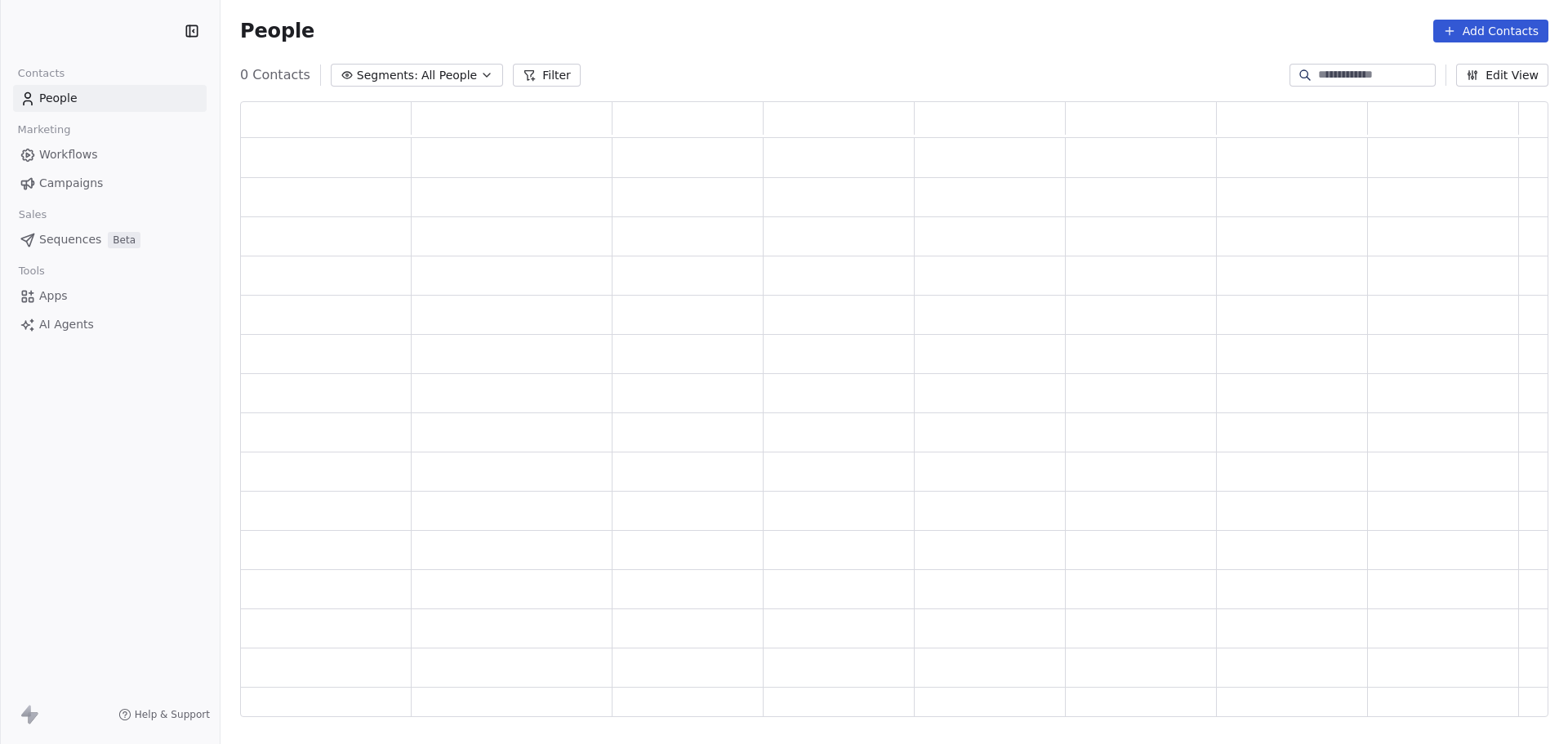
scroll to position [603, 1296]
click at [114, 150] on link "Workflows" at bounding box center [109, 155] width 193 height 27
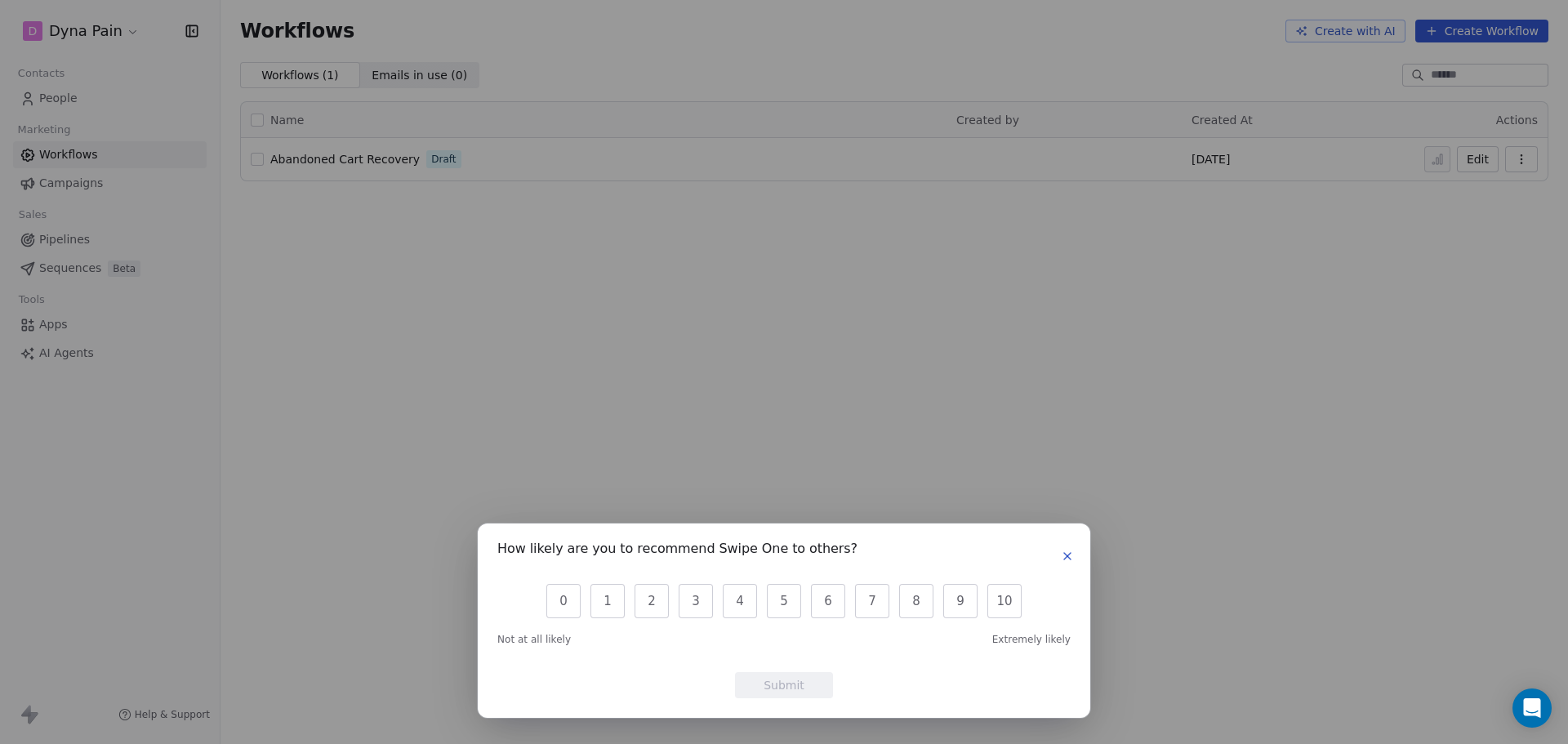
click at [1068, 554] on icon "button" at bounding box center [1067, 556] width 13 height 13
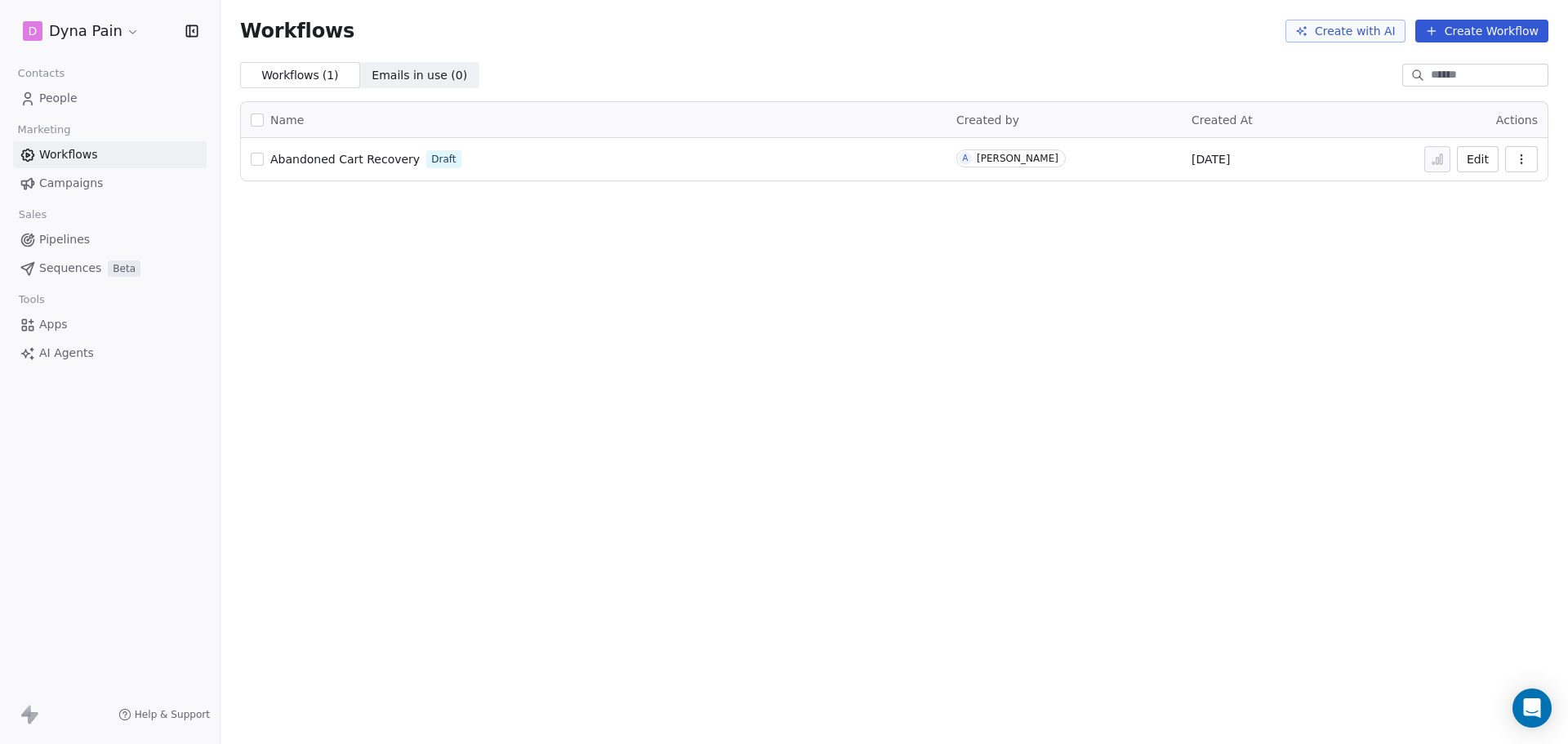
click at [1484, 161] on button "Edit" at bounding box center [1477, 159] width 41 height 26
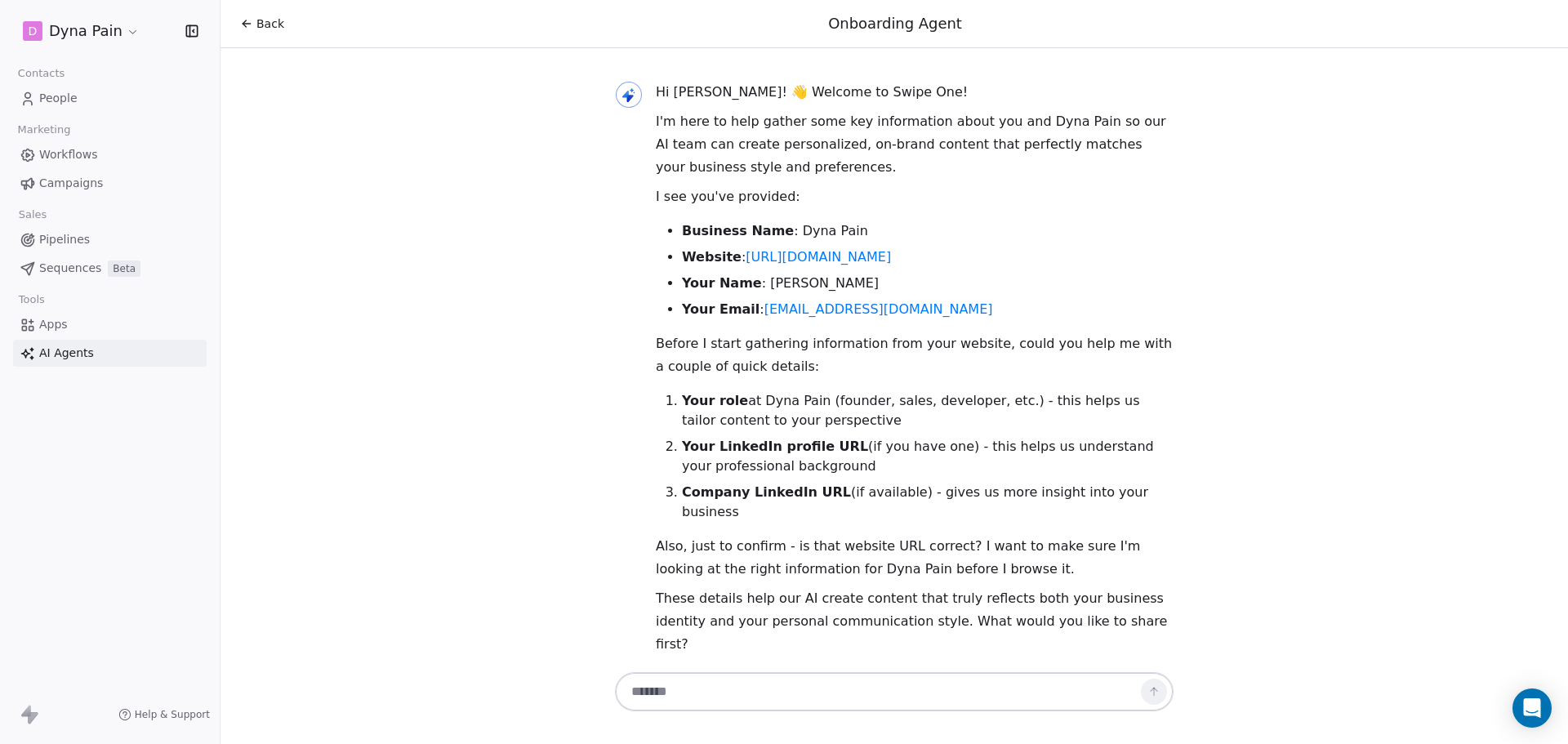
click at [69, 36] on html "D Dyna Pain Contacts People Marketing Workflows Campaigns Sales Pipelines Seque…" at bounding box center [784, 372] width 1568 height 744
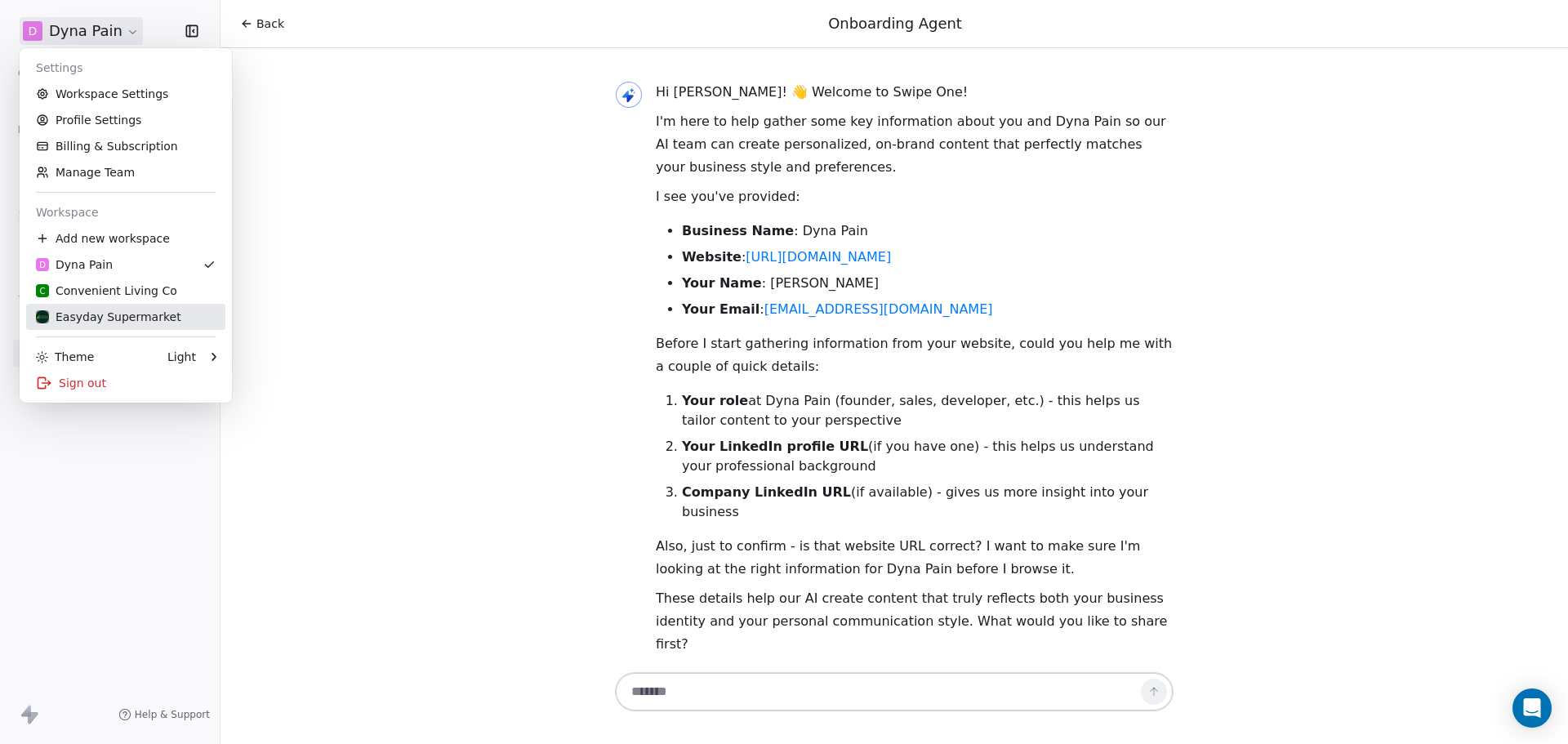
click at [137, 313] on div "Easyday Supermarket" at bounding box center [108, 316] width 145 height 16
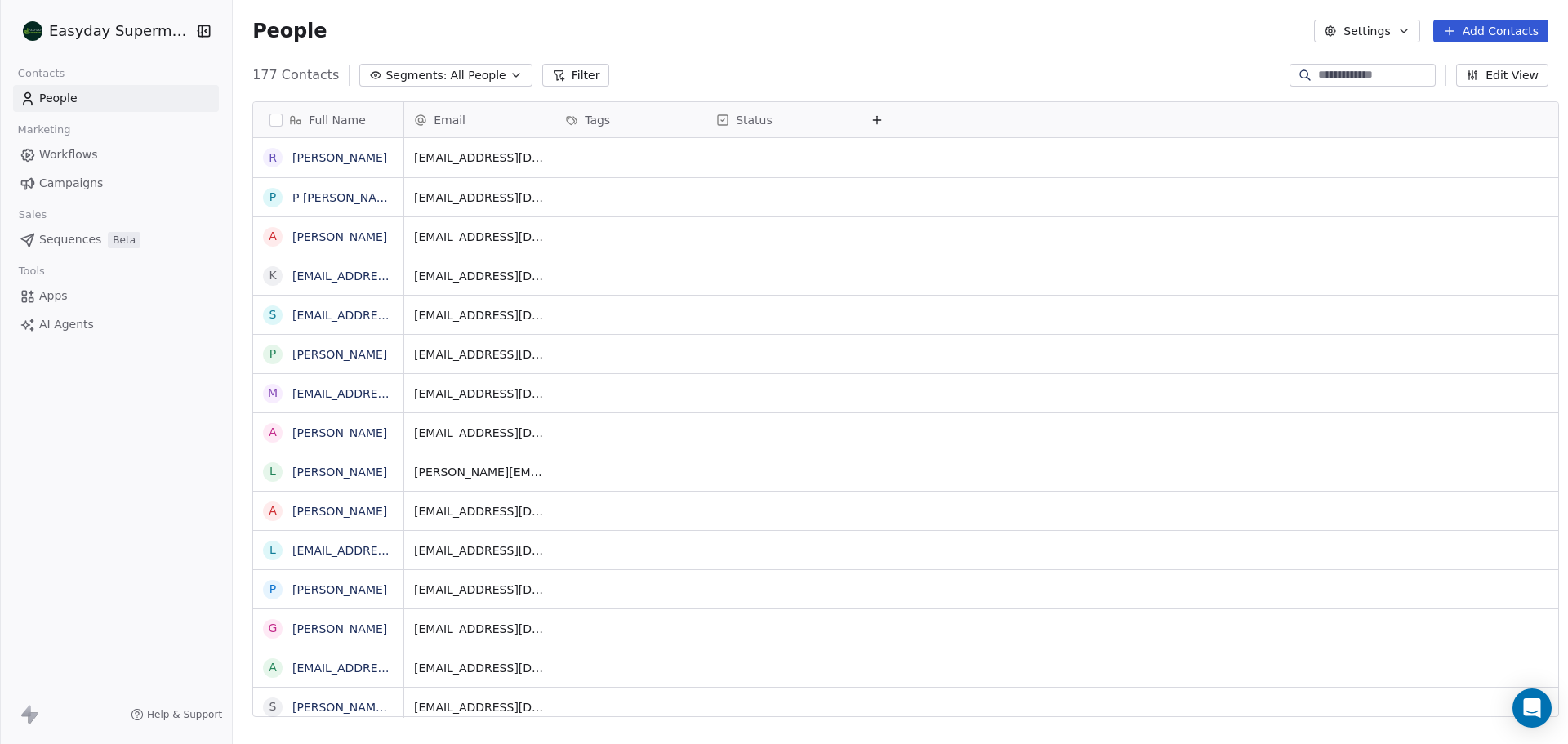
scroll to position [642, 1333]
click at [73, 147] on span "Workflows" at bounding box center [69, 155] width 58 height 17
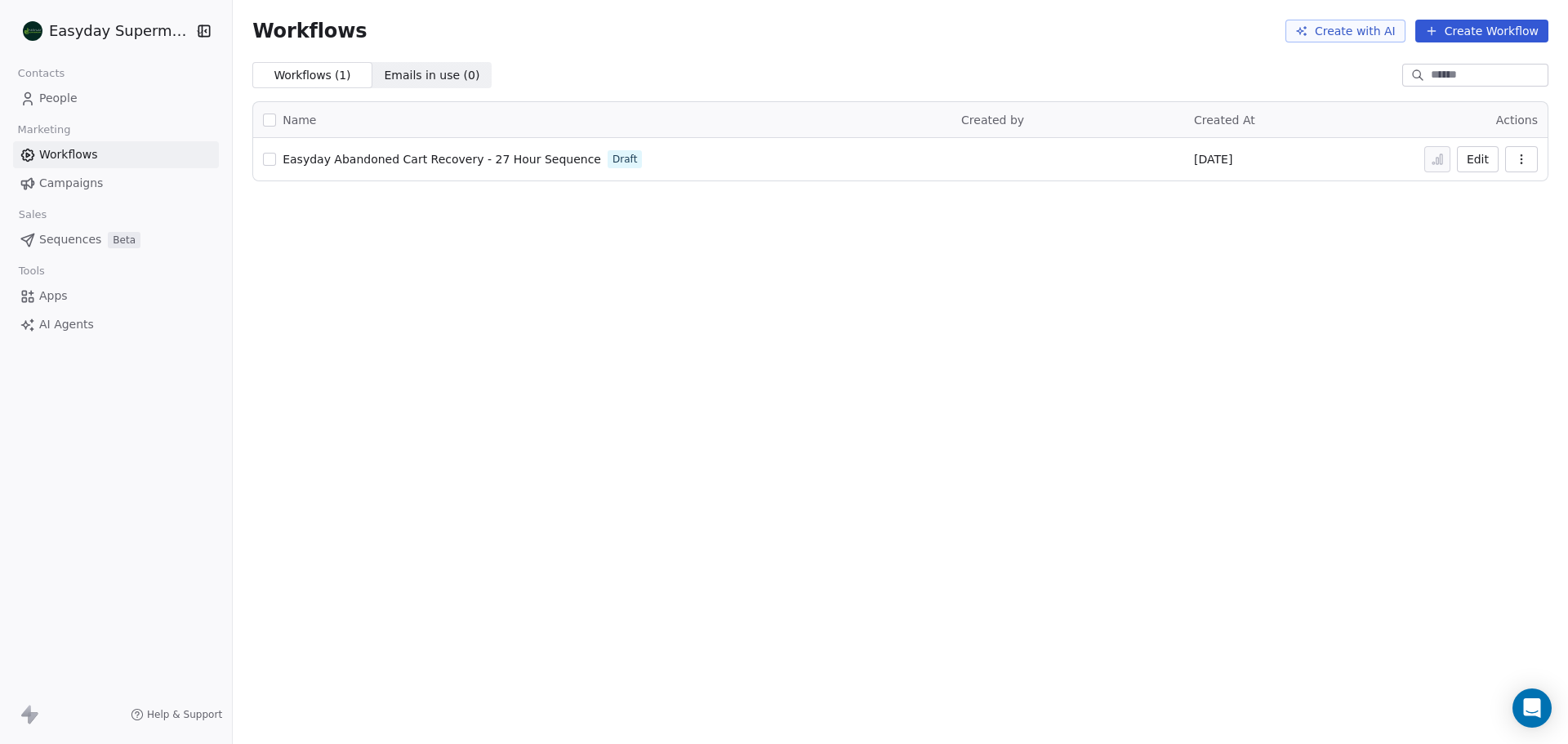
click at [1471, 161] on button "Edit" at bounding box center [1477, 159] width 41 height 26
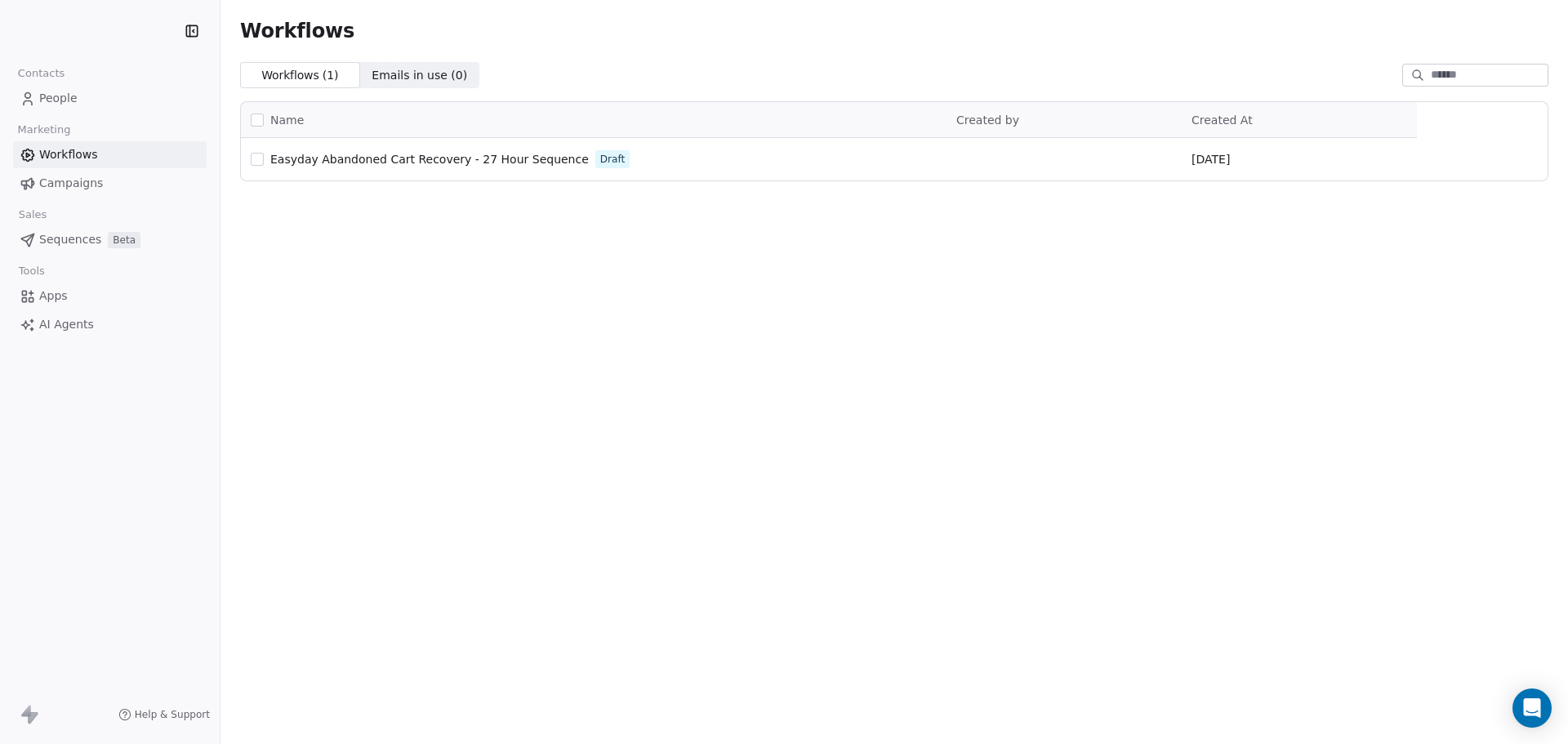
click at [91, 299] on link "Apps" at bounding box center [109, 296] width 193 height 27
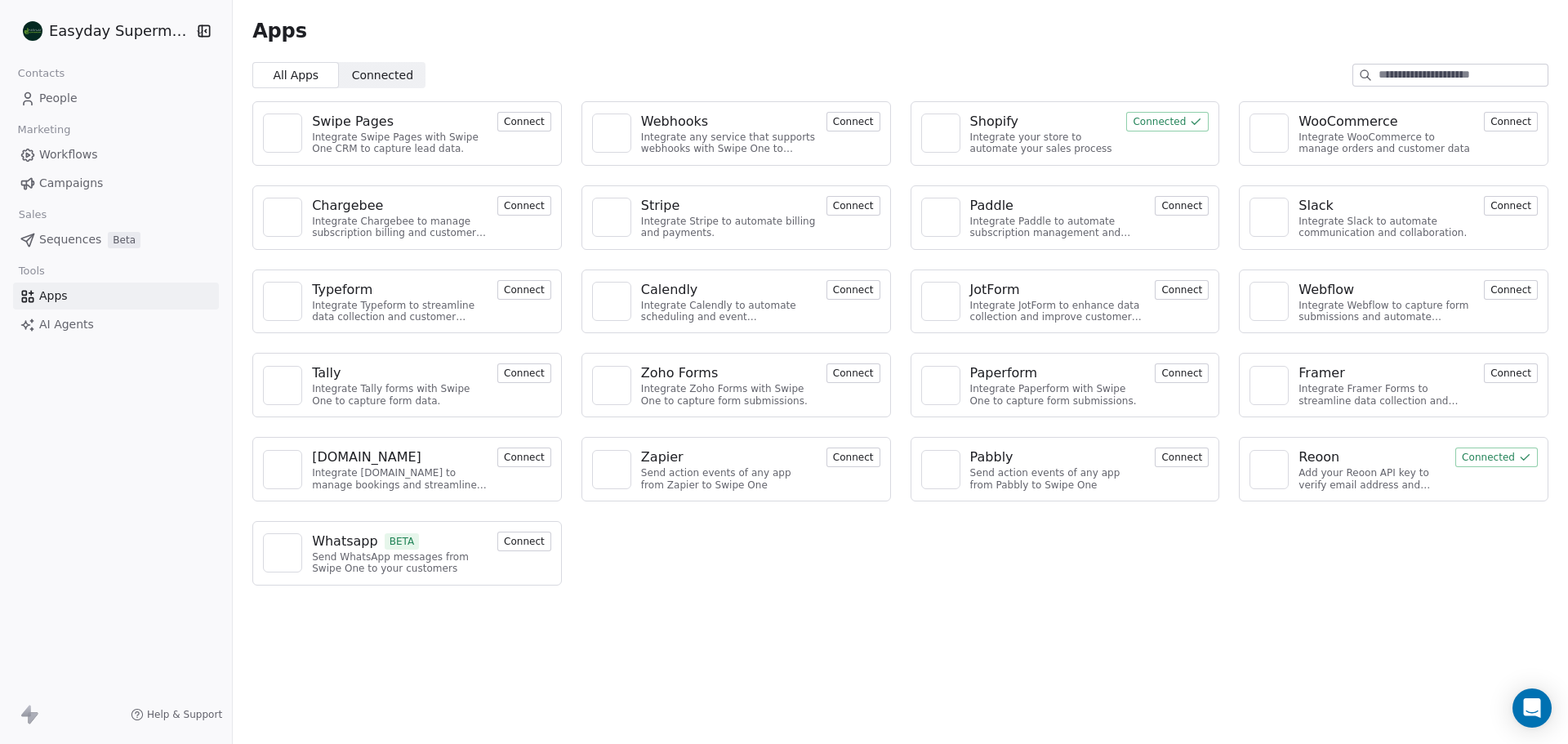
click at [521, 547] on button "Connect" at bounding box center [523, 541] width 54 height 20
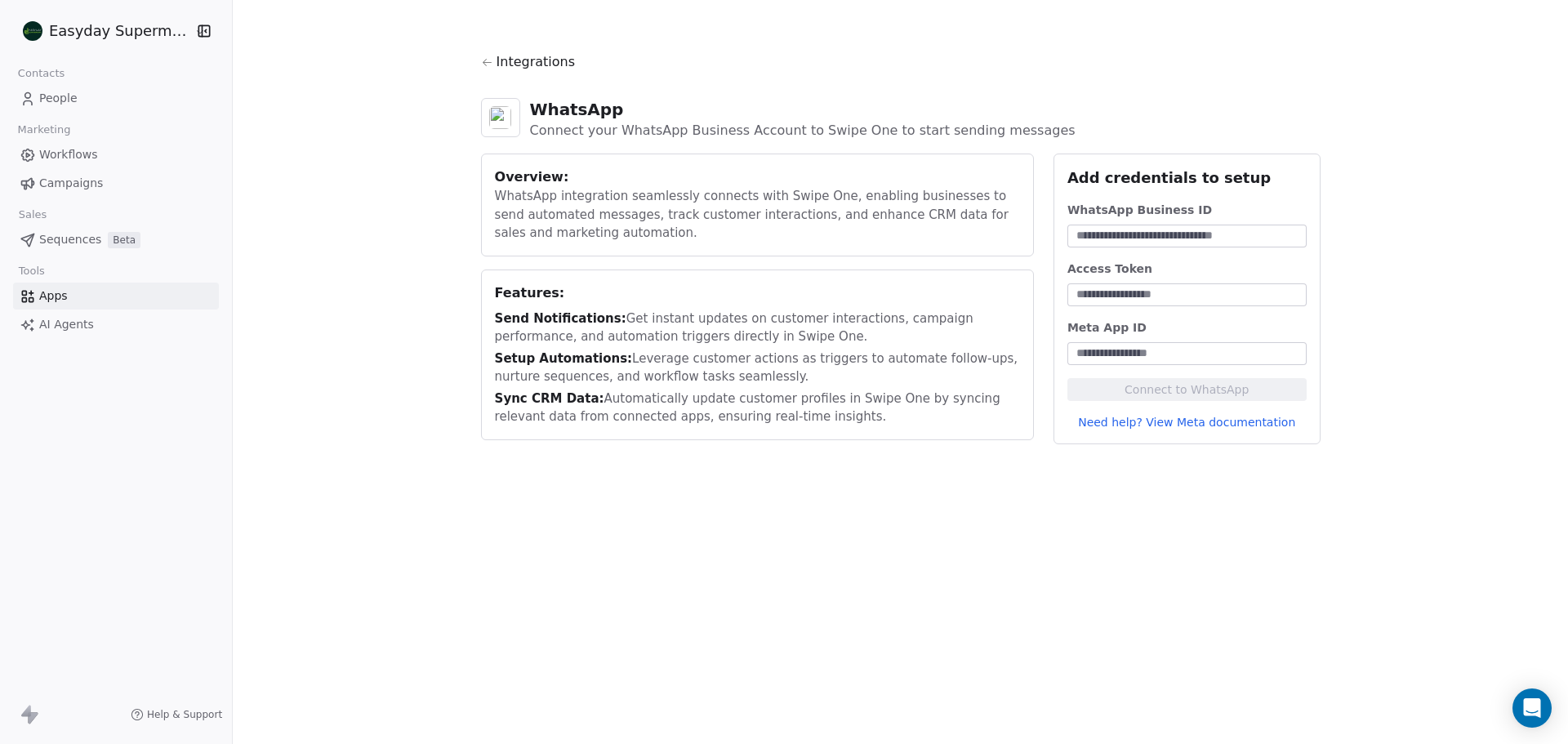
click at [1174, 419] on link "Need help? View Meta documentation" at bounding box center [1187, 422] width 239 height 16
